Goal: Information Seeking & Learning: Find specific fact

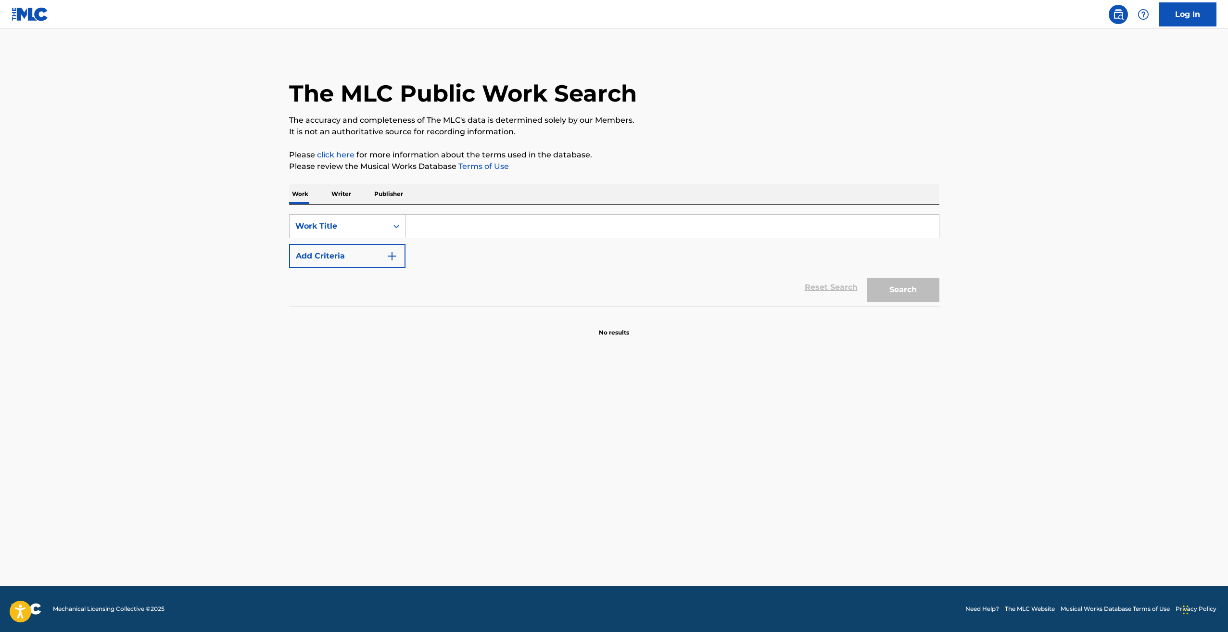
click at [546, 222] on input "Search Form" at bounding box center [673, 226] width 534 height 23
type input "perfect way to die"
click at [924, 297] on button "Search" at bounding box center [904, 290] width 72 height 24
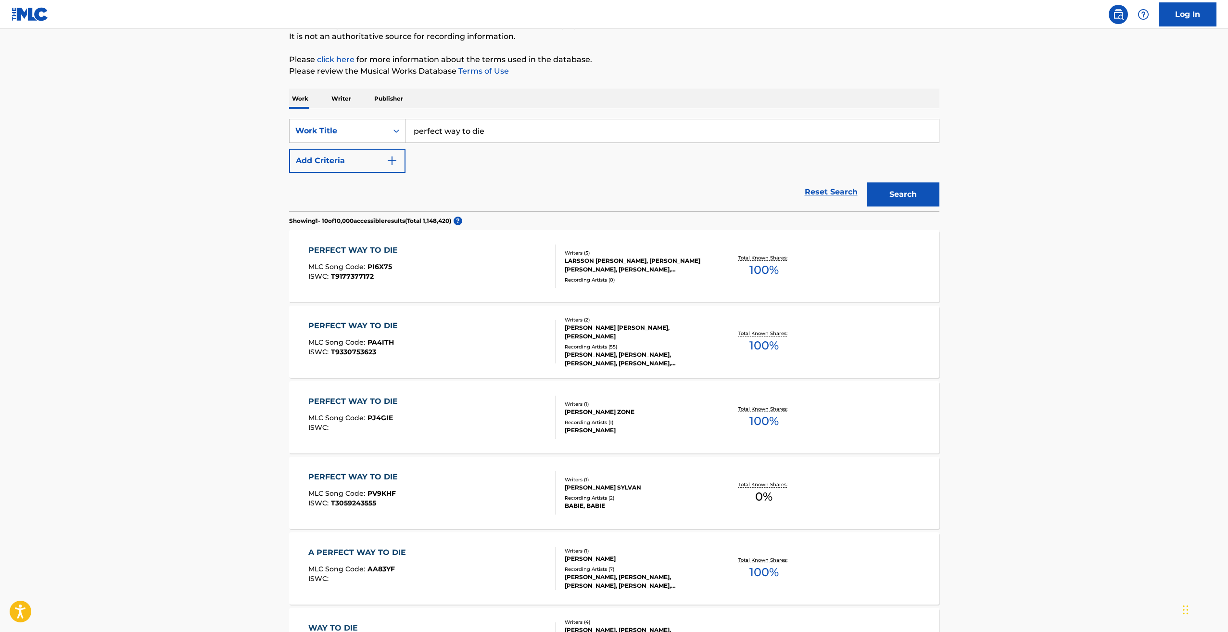
scroll to position [96, 0]
click at [378, 166] on button "Add Criteria" at bounding box center [347, 160] width 116 height 24
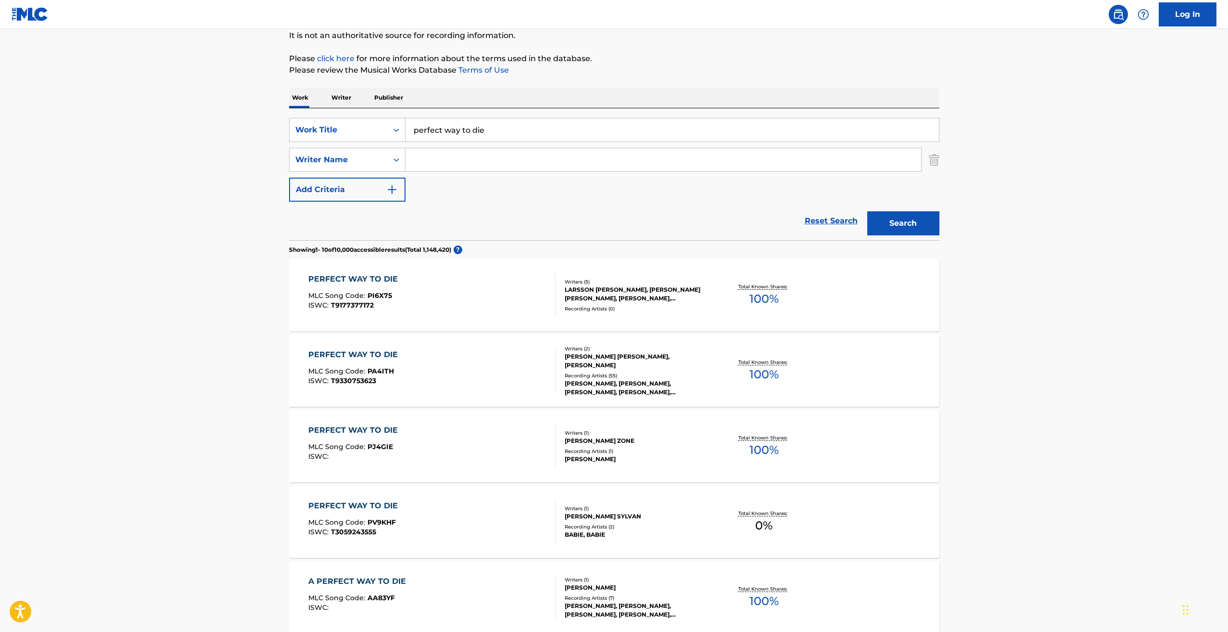
click at [437, 162] on input "Search Form" at bounding box center [664, 159] width 516 height 23
type input "[PERSON_NAME]"
click at [868, 211] on button "Search" at bounding box center [904, 223] width 72 height 24
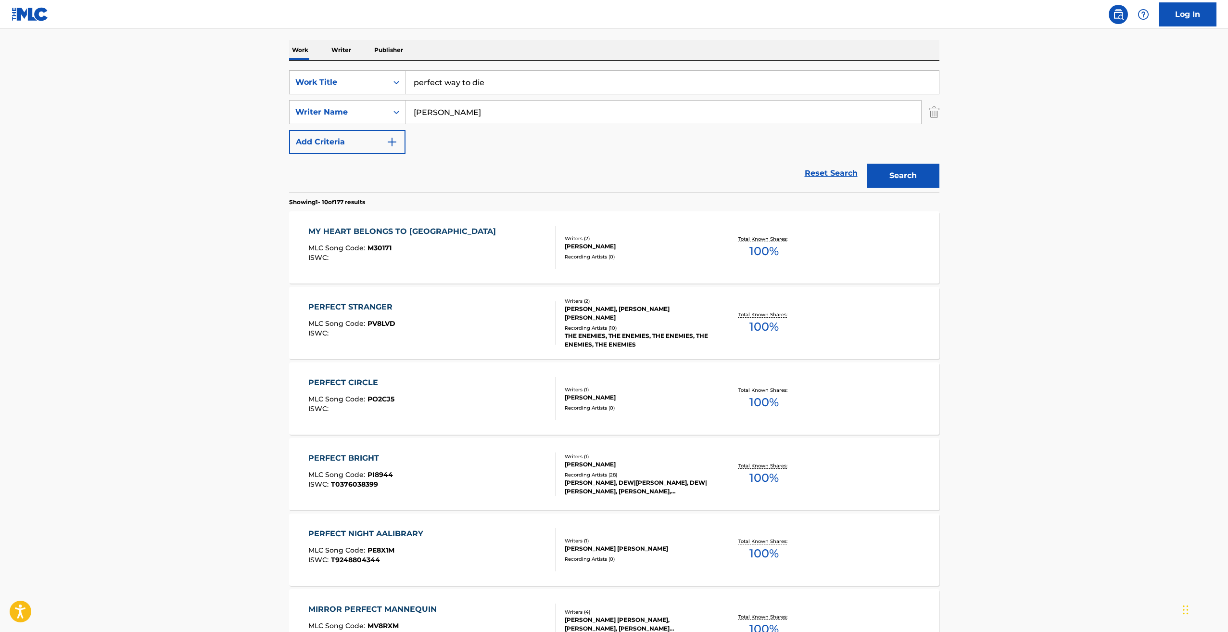
scroll to position [144, 0]
click at [338, 107] on div "Writer Name" at bounding box center [338, 112] width 87 height 12
drag, startPoint x: 601, startPoint y: 94, endPoint x: 324, endPoint y: 78, distance: 277.6
click at [324, 78] on div "SearchWithCriteria58e71e46-c8ad-4139-9d57-ee65d4c7ab3d Work Title perfect way t…" at bounding box center [614, 112] width 651 height 84
click at [343, 45] on p "Writer" at bounding box center [342, 49] width 26 height 20
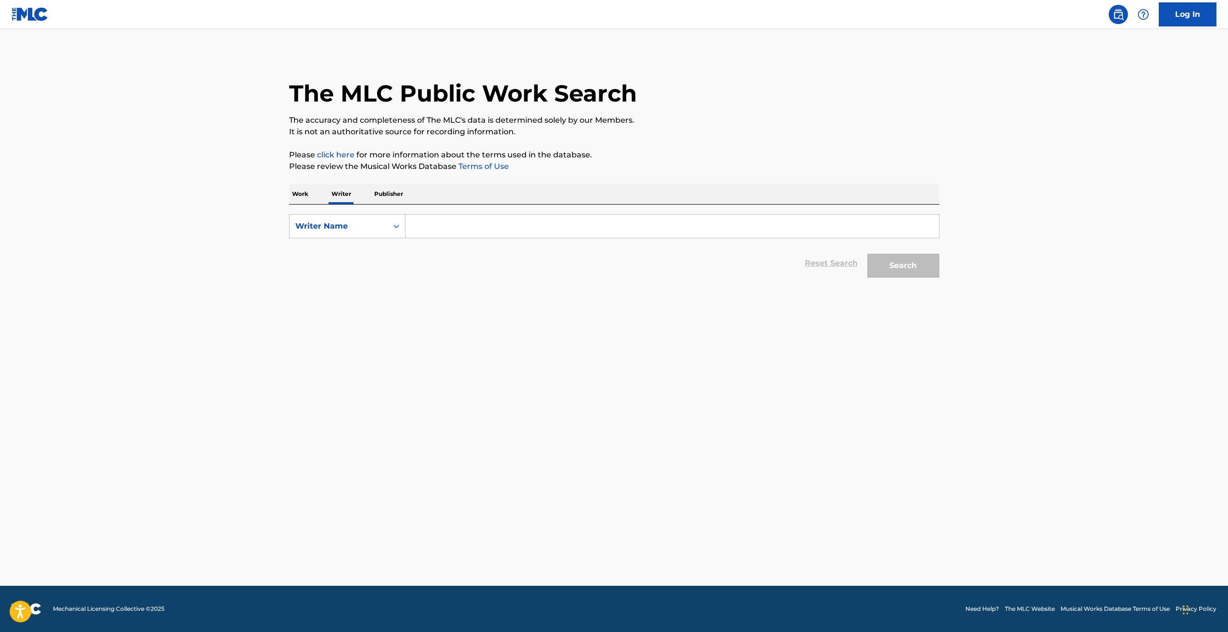
click at [468, 235] on input "Search Form" at bounding box center [673, 226] width 534 height 23
type input "[PERSON_NAME]"
click at [1060, 250] on main "The MLC Public Work Search The accuracy and completeness of The MLC's data is d…" at bounding box center [614, 307] width 1228 height 557
click at [926, 274] on button "Search" at bounding box center [904, 266] width 72 height 24
